Goal: Task Accomplishment & Management: Manage account settings

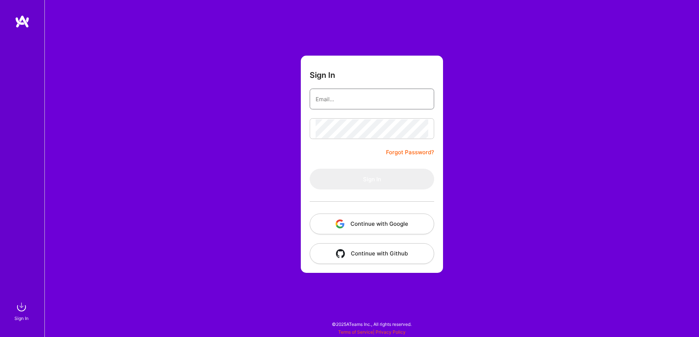
click at [341, 98] on input "email" at bounding box center [372, 99] width 113 height 19
type input "[EMAIL_ADDRESS][PERSON_NAME][DOMAIN_NAME]"
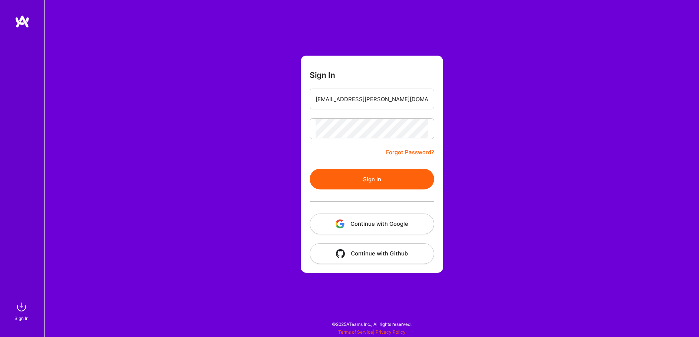
click at [387, 172] on button "Sign In" at bounding box center [372, 179] width 124 height 21
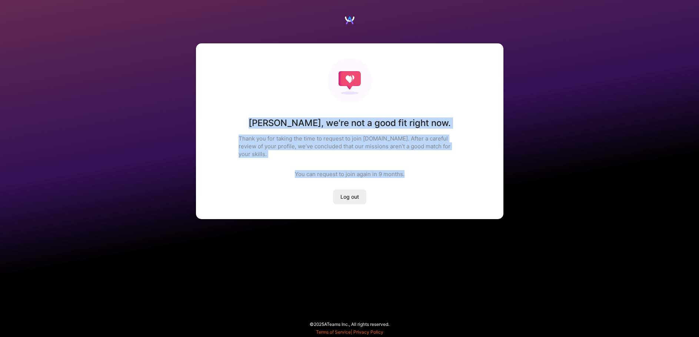
drag, startPoint x: 263, startPoint y: 120, endPoint x: 421, endPoint y: 167, distance: 165.6
click at [421, 167] on div "[PERSON_NAME] , we're not a good fit right now. Thank you for taking the time t…" at bounding box center [350, 131] width 308 height 176
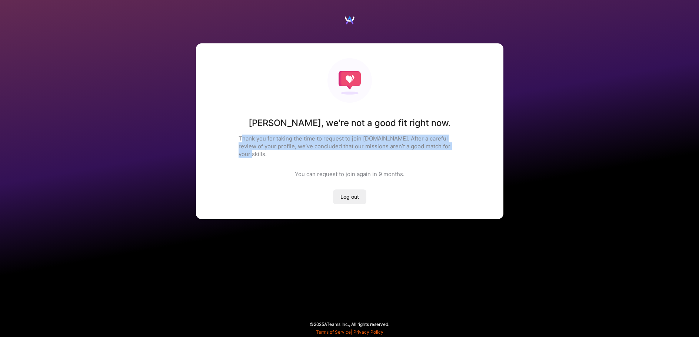
drag, startPoint x: 242, startPoint y: 135, endPoint x: 278, endPoint y: 153, distance: 40.3
click at [279, 153] on div "[PERSON_NAME] , we're not a good fit right now. Thank you for taking the time t…" at bounding box center [350, 131] width 308 height 176
click at [277, 152] on div "[PERSON_NAME] , we're not a good fit right now. Thank you for taking the time t…" at bounding box center [350, 131] width 308 height 176
drag, startPoint x: 260, startPoint y: 142, endPoint x: 379, endPoint y: 165, distance: 120.8
click at [379, 165] on div "[PERSON_NAME] , we're not a good fit right now. Thank you for taking the time t…" at bounding box center [350, 131] width 308 height 176
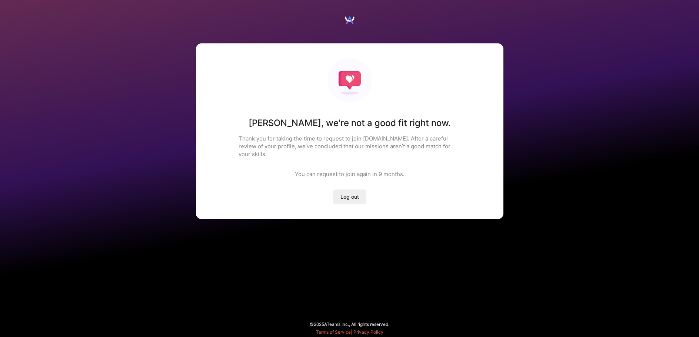
click at [379, 170] on div "You can request to join again [DATE] ." at bounding box center [350, 174] width 110 height 8
click at [358, 193] on span "Log out" at bounding box center [350, 196] width 19 height 7
click at [350, 193] on span "Log out" at bounding box center [350, 196] width 19 height 7
click at [356, 189] on button "Log out" at bounding box center [349, 196] width 33 height 15
click at [345, 18] on img at bounding box center [349, 20] width 11 height 11
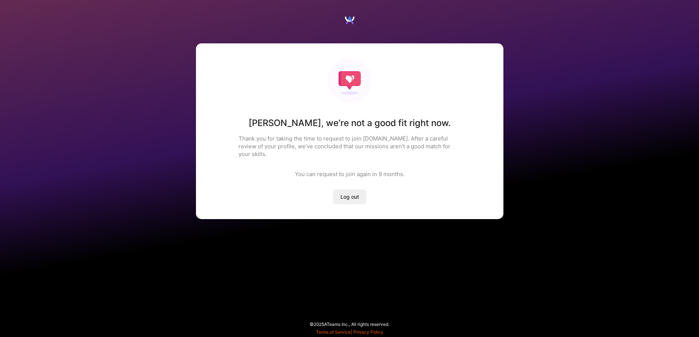
click at [356, 21] on div "[PERSON_NAME] , we're not a good fit right now. Thank you for taking the time t…" at bounding box center [349, 119] width 699 height 239
